Goal: Navigation & Orientation: Go to known website

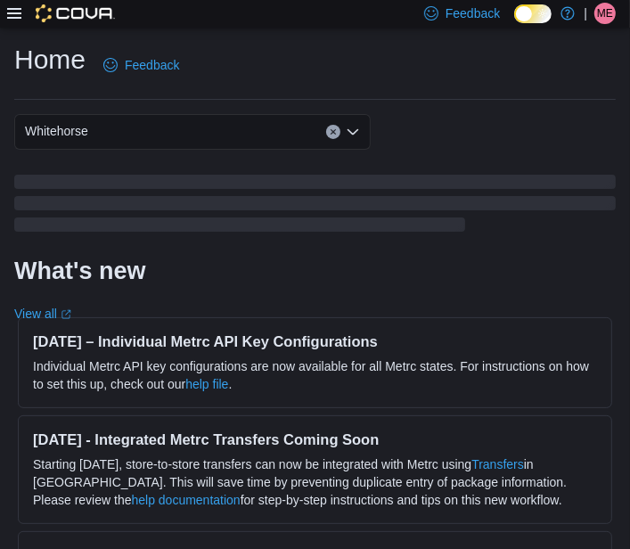
click at [609, 16] on span "ME" at bounding box center [605, 13] width 16 height 21
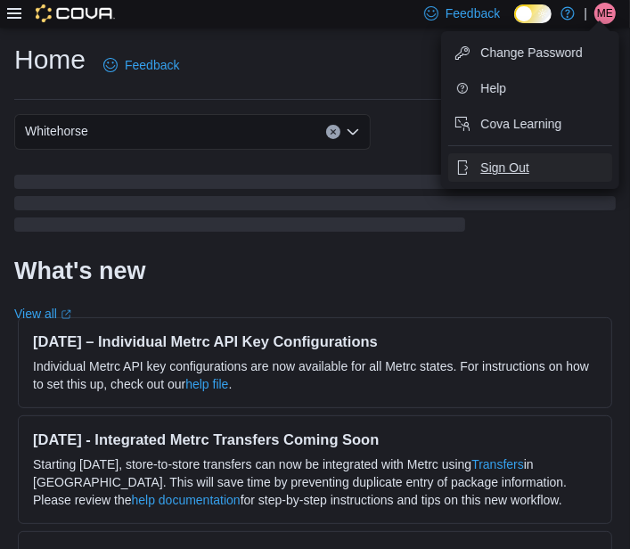
click at [528, 167] on span "Sign Out" at bounding box center [505, 168] width 48 height 18
